Goal: Book appointment/travel/reservation

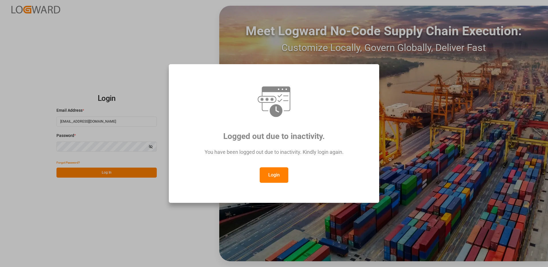
click at [272, 175] on button "Login" at bounding box center [273, 174] width 29 height 15
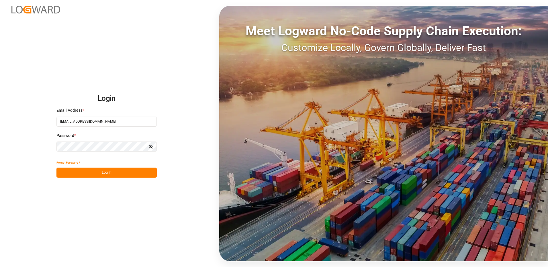
click at [110, 178] on div "Login Email Address * [EMAIL_ADDRESS][DOMAIN_NAME] Password * Show password For…" at bounding box center [274, 133] width 548 height 267
click at [115, 175] on button "Log In" at bounding box center [106, 173] width 100 height 10
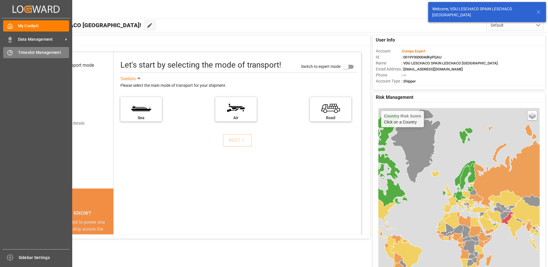
click at [15, 52] on div "Timeslot Management Timeslot Management" at bounding box center [36, 52] width 66 height 11
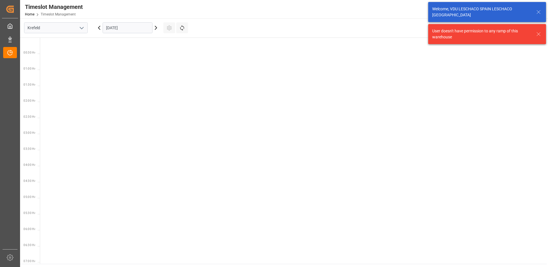
scroll to position [393, 0]
click at [78, 26] on button "open menu" at bounding box center [81, 27] width 9 height 9
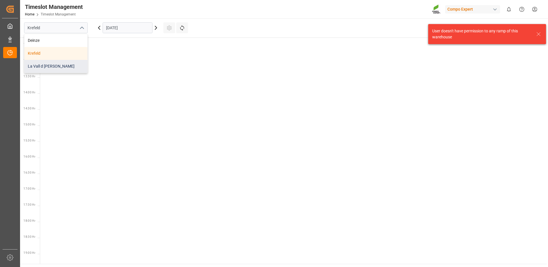
click at [44, 66] on div "La Vall d [PERSON_NAME]" at bounding box center [55, 66] width 63 height 13
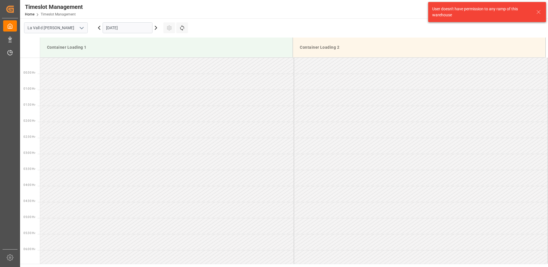
scroll to position [413, 0]
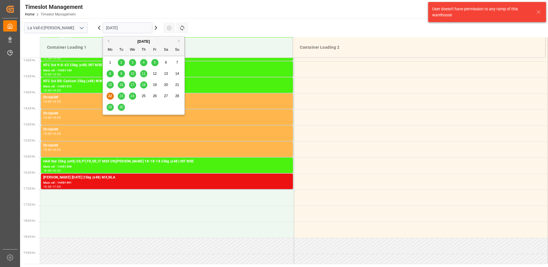
click at [120, 29] on input "[DATE]" at bounding box center [128, 27] width 50 height 11
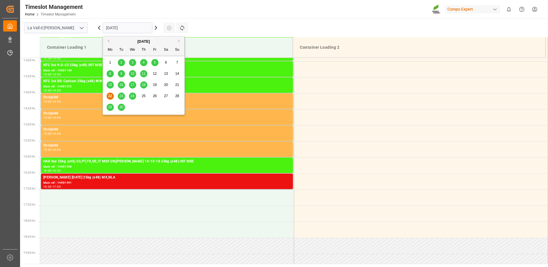
click at [178, 40] on button "Next Month" at bounding box center [179, 40] width 3 height 3
click at [131, 85] on span "15" at bounding box center [132, 85] width 4 height 4
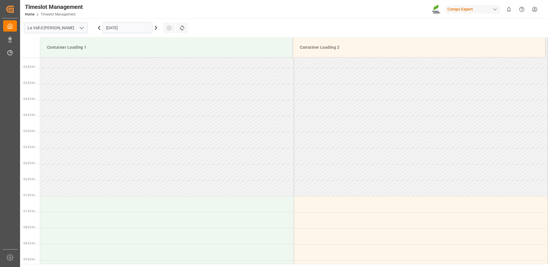
scroll to position [57, 0]
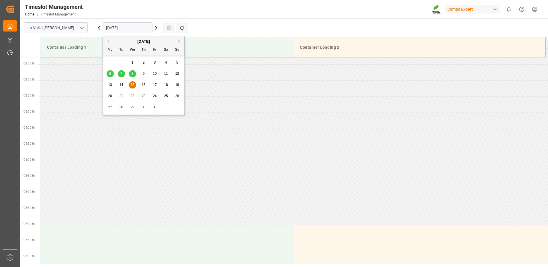
click at [119, 25] on input "[DATE]" at bounding box center [128, 27] width 50 height 11
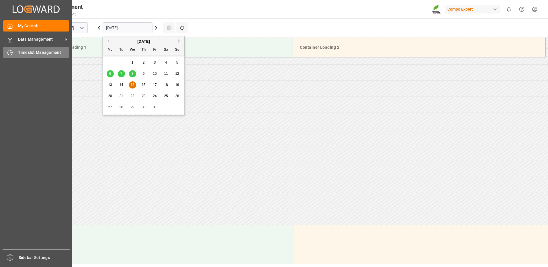
click at [13, 52] on icon at bounding box center [10, 53] width 6 height 6
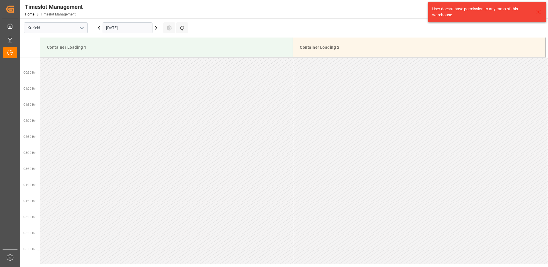
scroll to position [413, 0]
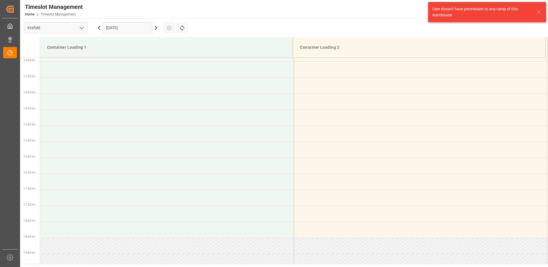
click at [84, 27] on icon "open menu" at bounding box center [81, 28] width 7 height 7
click at [60, 66] on div "La Vall d [PERSON_NAME]" at bounding box center [55, 66] width 63 height 13
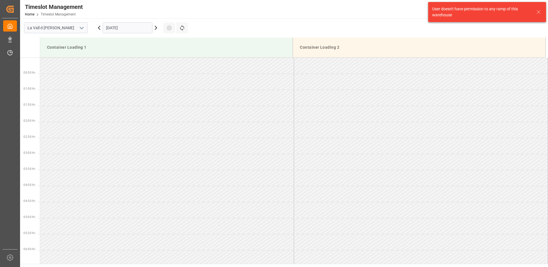
scroll to position [413, 0]
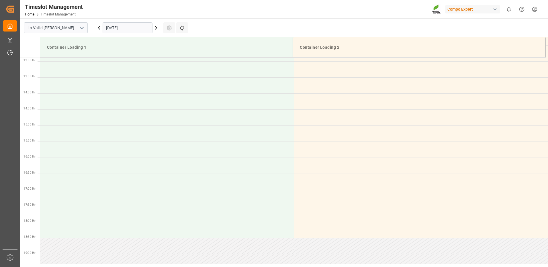
click at [121, 28] on input "[DATE]" at bounding box center [128, 27] width 50 height 11
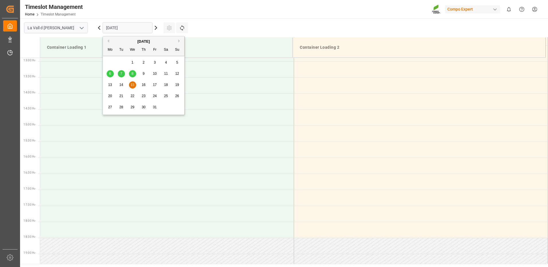
click at [108, 41] on button "Previous Month" at bounding box center [107, 40] width 3 height 3
click at [121, 96] on span "23" at bounding box center [121, 96] width 4 height 4
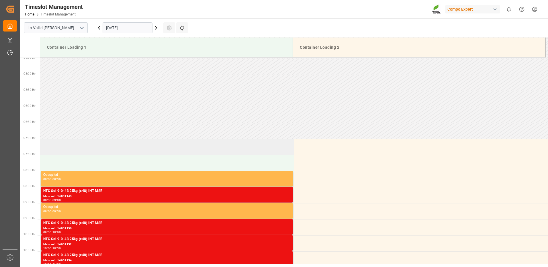
scroll to position [200, 0]
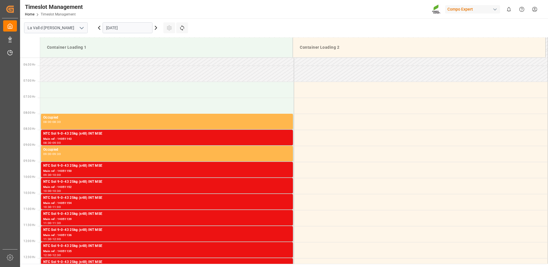
click at [124, 27] on input "[DATE]" at bounding box center [128, 27] width 50 height 11
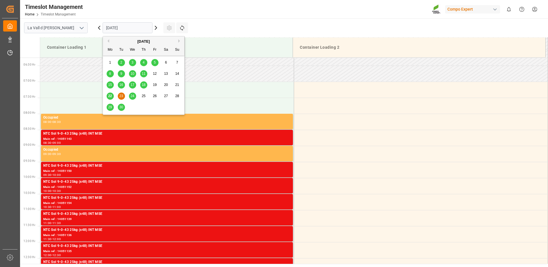
click at [130, 96] on span "24" at bounding box center [132, 96] width 4 height 4
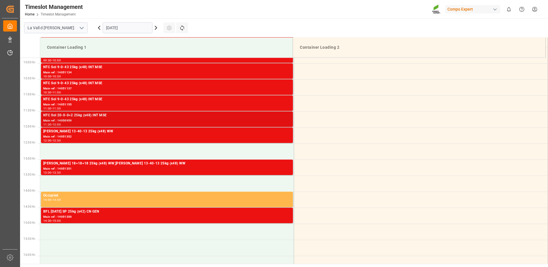
scroll to position [258, 0]
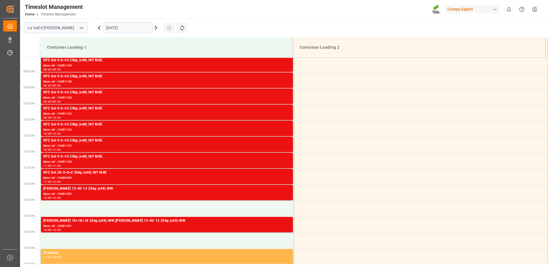
click at [116, 29] on input "[DATE]" at bounding box center [128, 27] width 50 height 11
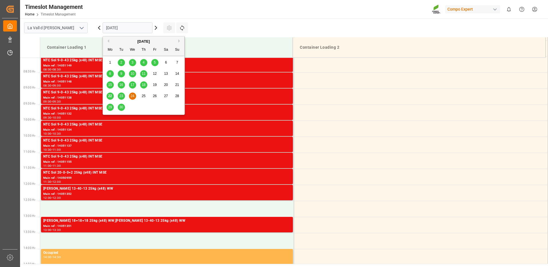
click at [119, 94] on span "23" at bounding box center [121, 96] width 4 height 4
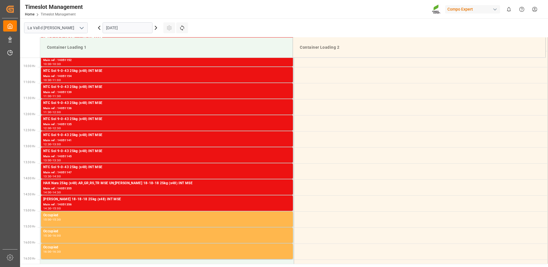
scroll to position [385, 0]
